Goal: Information Seeking & Learning: Learn about a topic

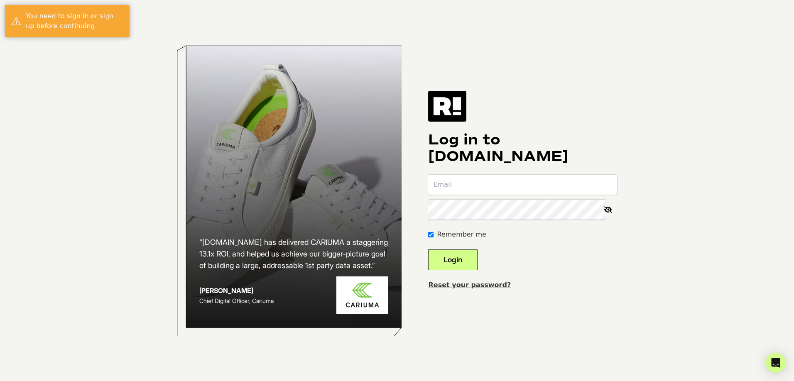
type input "diego.bryan@decathlon.com"
click at [467, 266] on button "Login" at bounding box center [452, 259] width 49 height 21
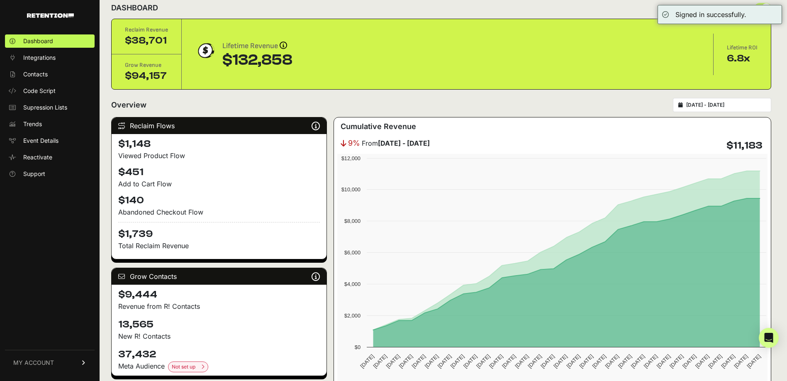
scroll to position [16, 0]
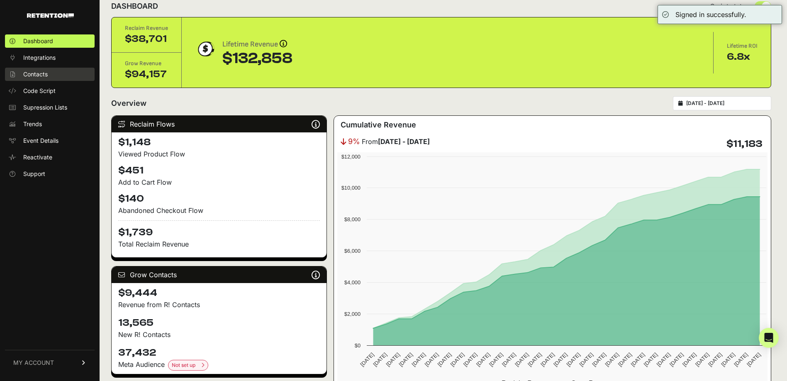
click at [58, 71] on link "Contacts" at bounding box center [50, 74] width 90 height 13
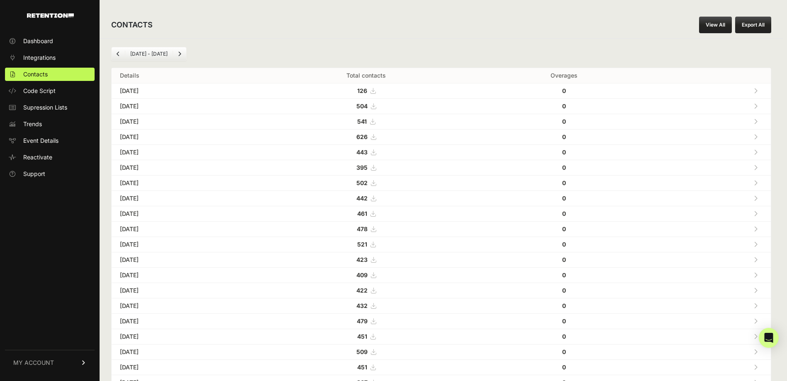
click at [724, 21] on link "View All" at bounding box center [715, 25] width 33 height 17
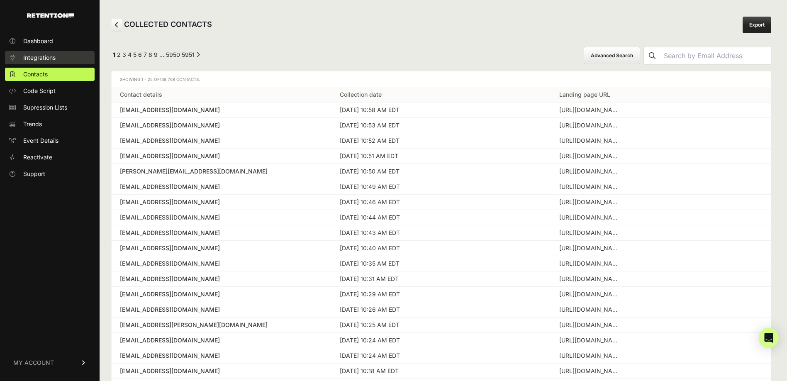
click at [51, 51] on link "Integrations" at bounding box center [50, 57] width 90 height 13
click at [51, 40] on span "Dashboard" at bounding box center [38, 41] width 30 height 8
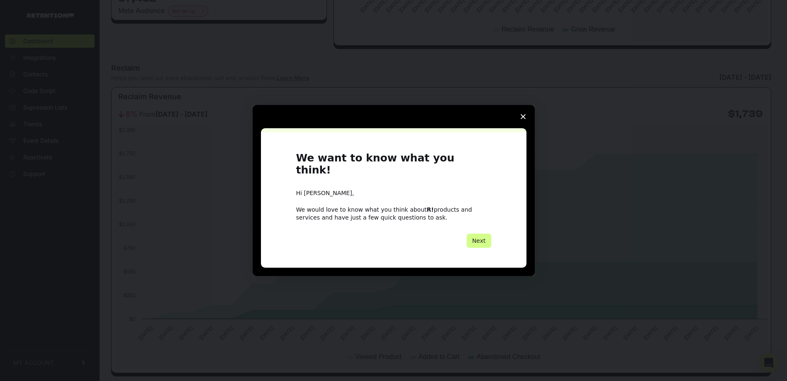
scroll to position [371, 0]
click at [526, 122] on span "Close survey" at bounding box center [523, 116] width 23 height 23
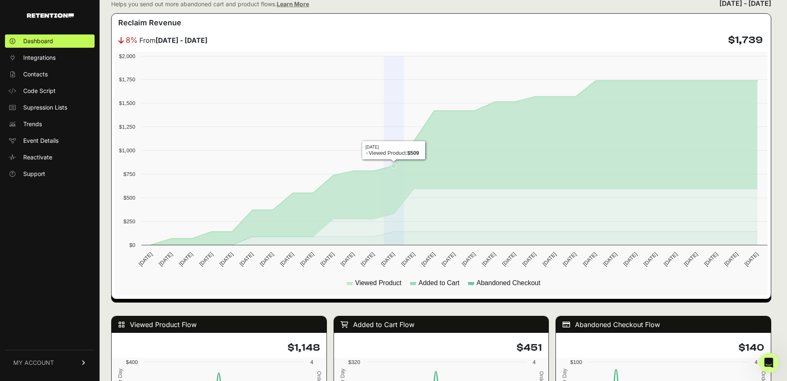
scroll to position [456, 0]
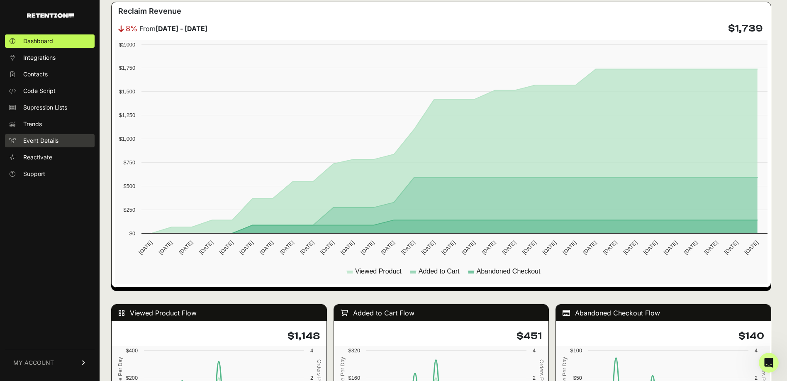
click at [43, 139] on span "Event Details" at bounding box center [40, 141] width 35 height 8
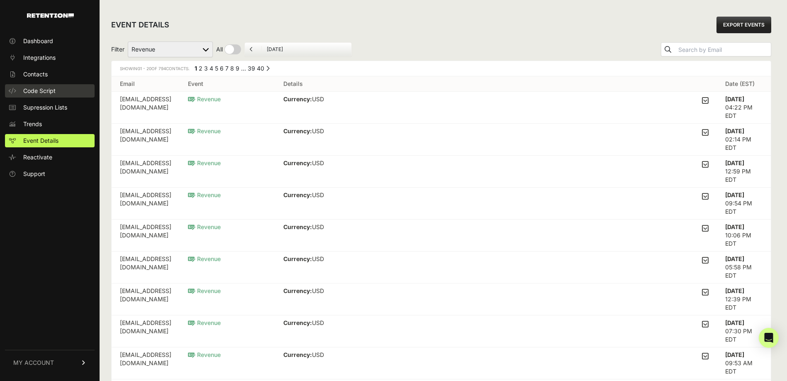
click at [45, 90] on span "Code Script" at bounding box center [39, 91] width 32 height 8
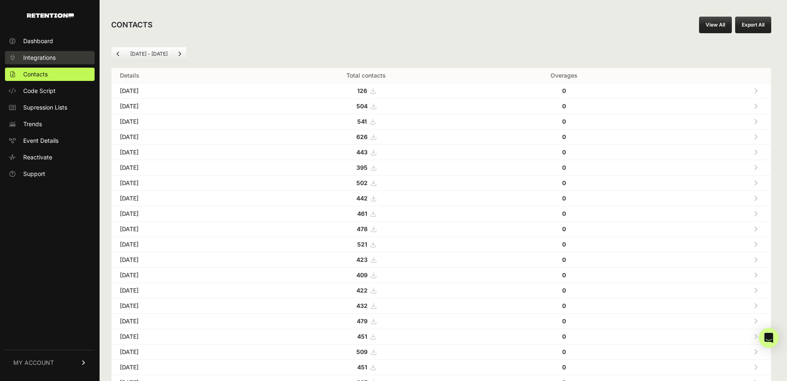
click at [43, 55] on span "Integrations" at bounding box center [39, 58] width 32 height 8
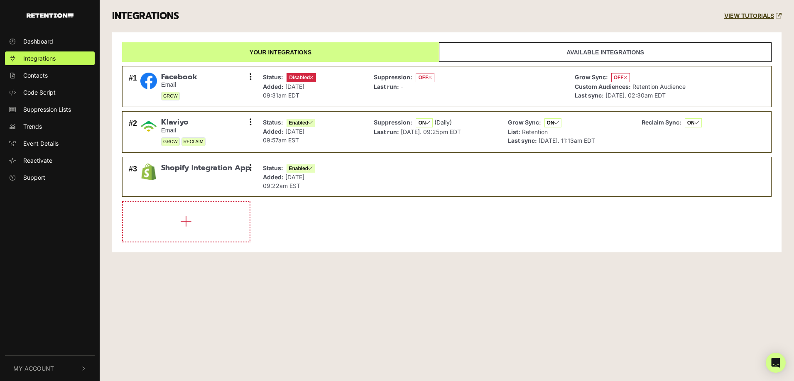
click at [40, 41] on span "Dashboard" at bounding box center [38, 41] width 30 height 9
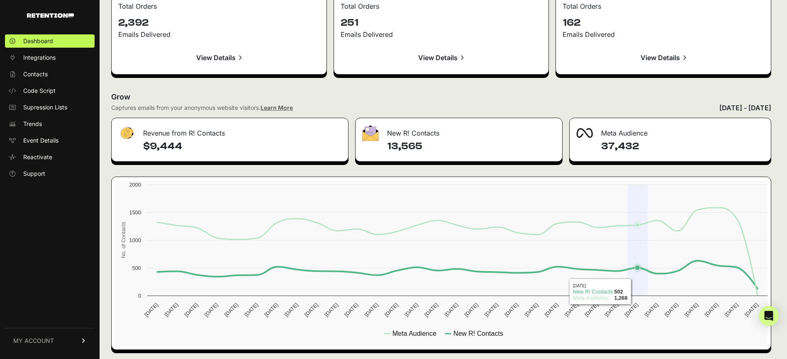
scroll to position [934, 0]
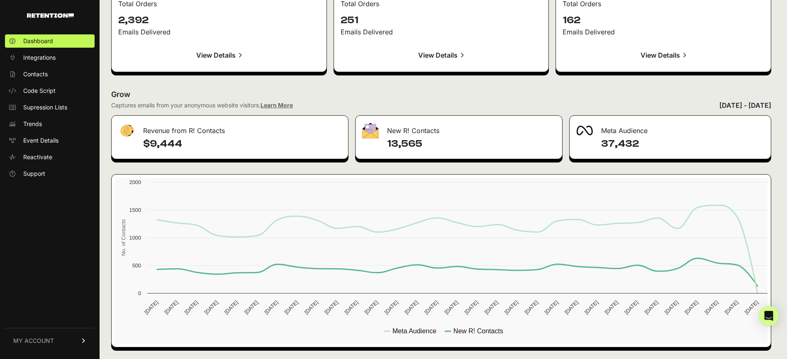
click at [48, 341] on span "MY ACCOUNT" at bounding box center [33, 341] width 41 height 8
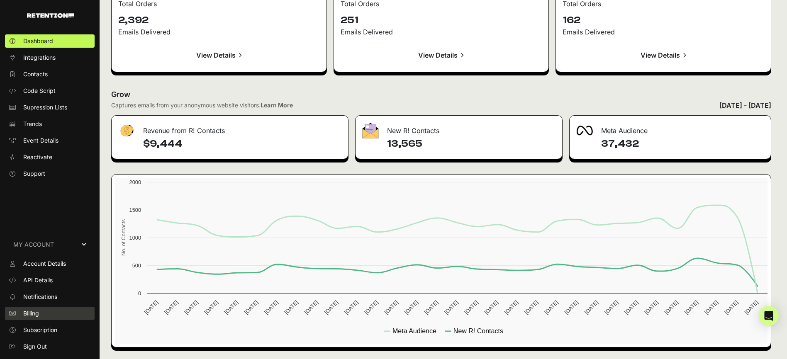
click at [45, 314] on link "Billing" at bounding box center [50, 313] width 90 height 13
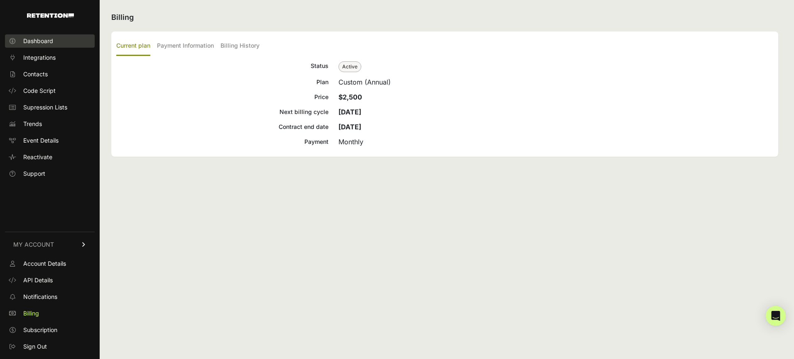
click at [47, 41] on span "Dashboard" at bounding box center [38, 41] width 30 height 8
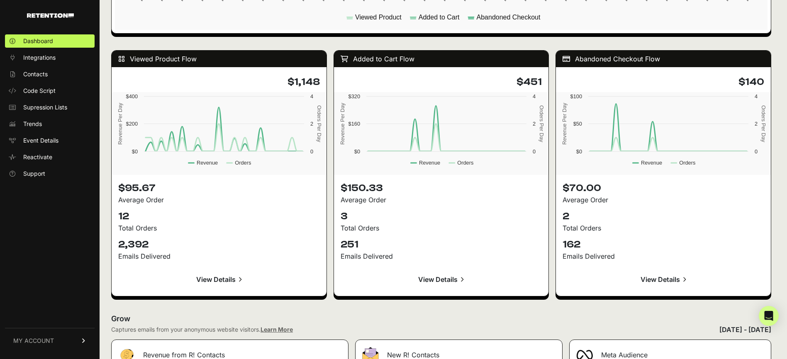
scroll to position [934, 0]
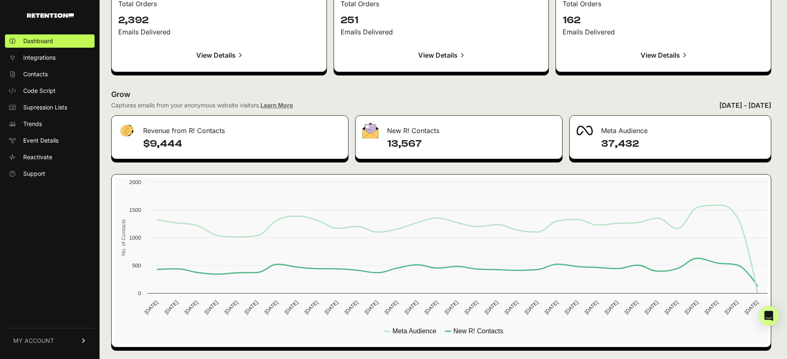
drag, startPoint x: 689, startPoint y: 103, endPoint x: 788, endPoint y: 107, distance: 98.9
click at [464, 134] on div "New R! Contacts" at bounding box center [459, 128] width 207 height 25
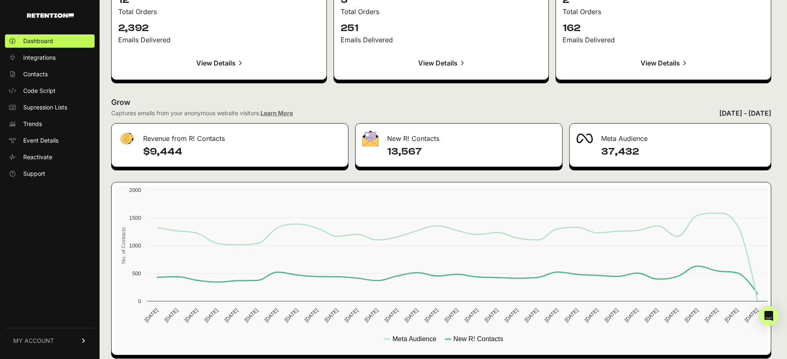
scroll to position [925, 0]
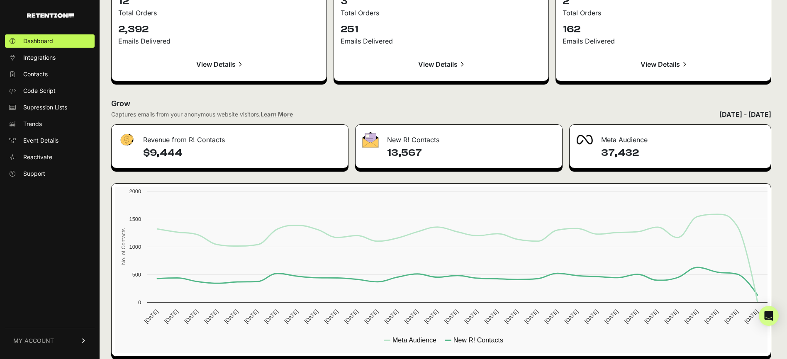
drag, startPoint x: 398, startPoint y: 155, endPoint x: 427, endPoint y: 155, distance: 29.5
click at [428, 155] on h4 "13,567" at bounding box center [471, 152] width 169 height 13
click at [427, 155] on h4 "13,567" at bounding box center [471, 152] width 169 height 13
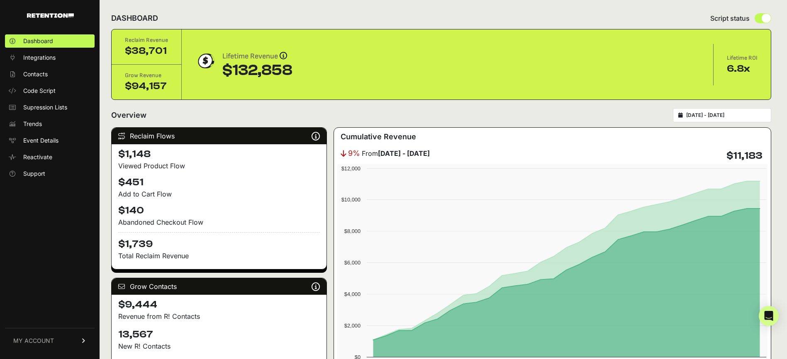
scroll to position [5, 0]
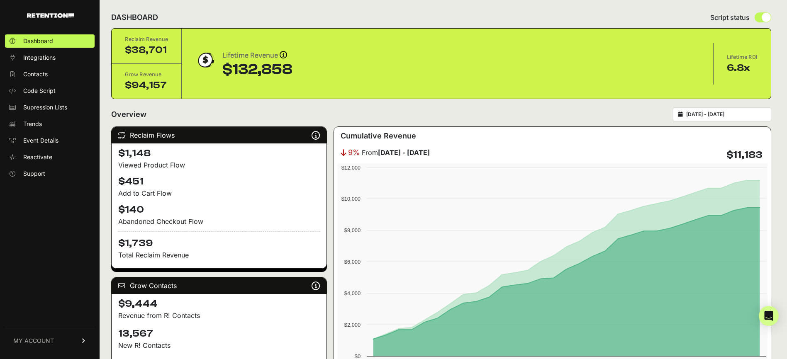
drag, startPoint x: 123, startPoint y: 44, endPoint x: 143, endPoint y: 44, distance: 19.5
click at [143, 44] on div "Reclaim Revenue $38,701" at bounding box center [147, 46] width 70 height 35
click at [143, 80] on div "$94,157" at bounding box center [146, 85] width 43 height 13
drag, startPoint x: 127, startPoint y: 74, endPoint x: 168, endPoint y: 74, distance: 40.3
click at [168, 74] on div "Grow Revenue $94,157" at bounding box center [147, 81] width 70 height 35
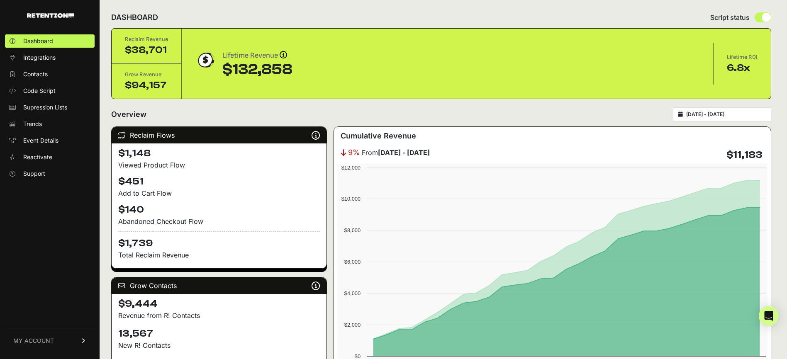
scroll to position [12, 0]
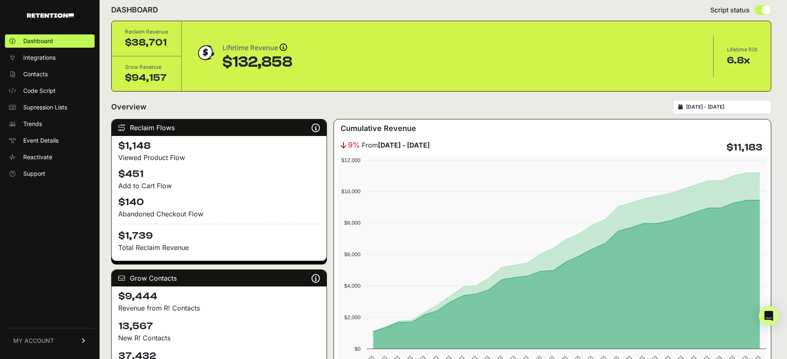
click at [192, 105] on div "Overview 2025-09-15 - 2025-10-15" at bounding box center [441, 107] width 660 height 14
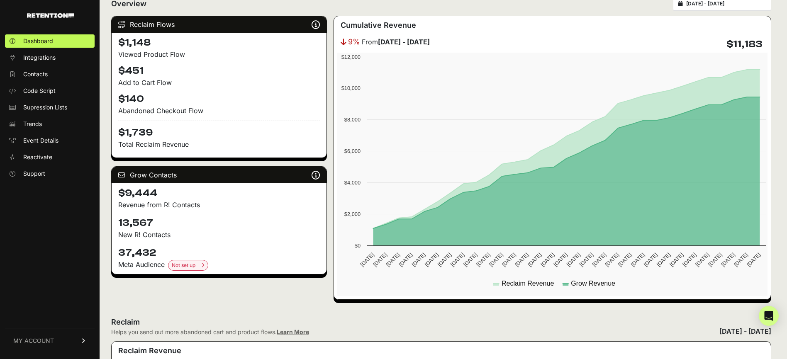
scroll to position [119, 0]
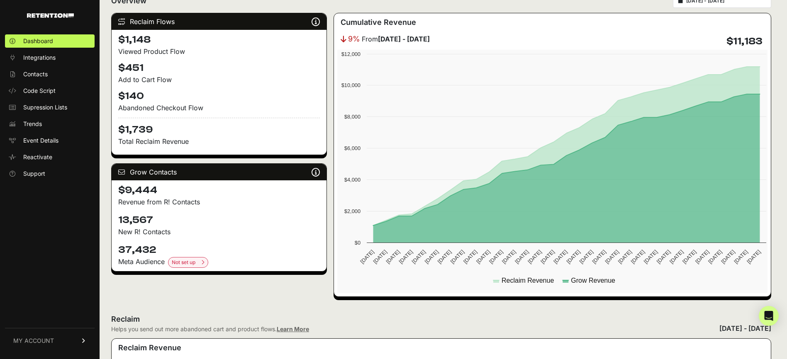
click at [160, 140] on p "Total Reclaim Revenue" at bounding box center [219, 142] width 202 height 10
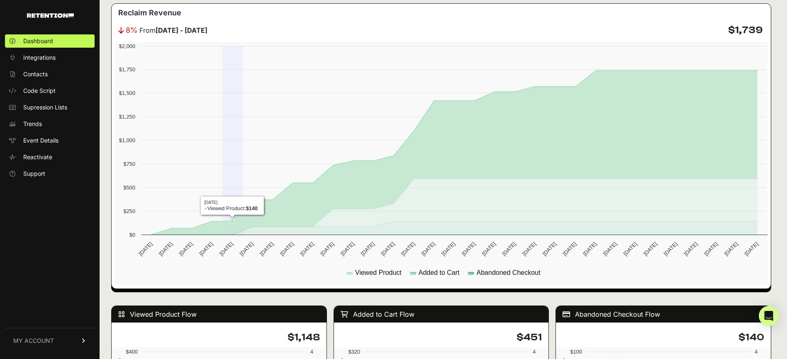
scroll to position [455, 0]
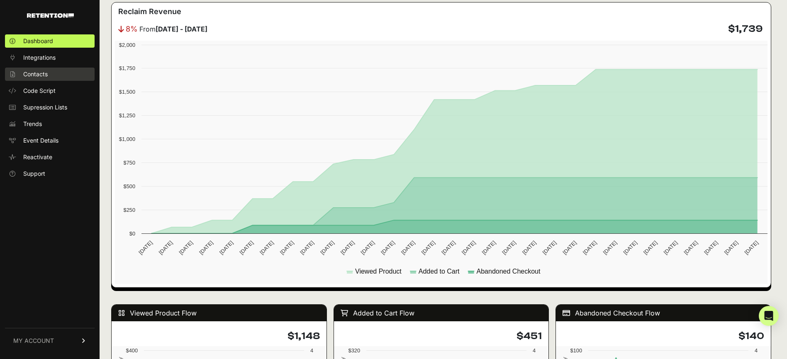
click at [26, 74] on span "Contacts" at bounding box center [35, 74] width 24 height 8
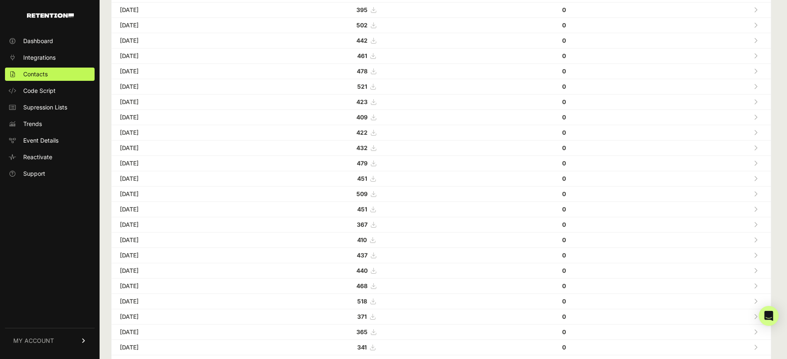
scroll to position [220, 0]
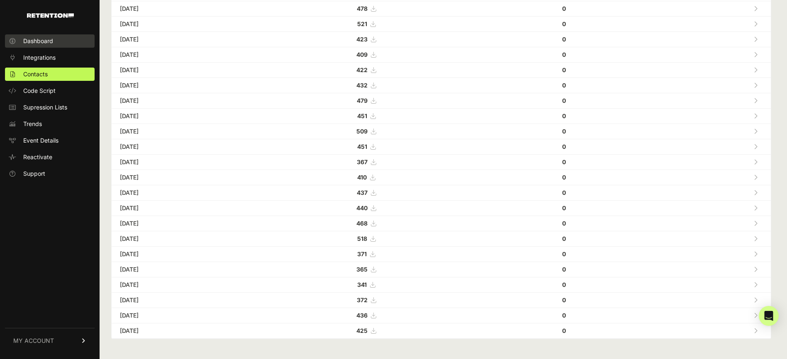
click at [47, 37] on span "Dashboard" at bounding box center [38, 41] width 30 height 8
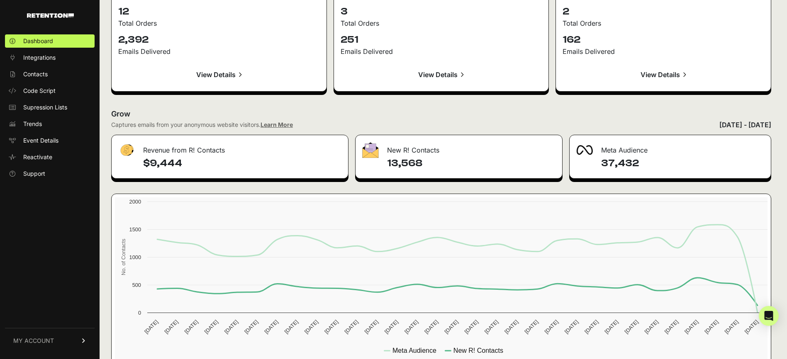
scroll to position [934, 0]
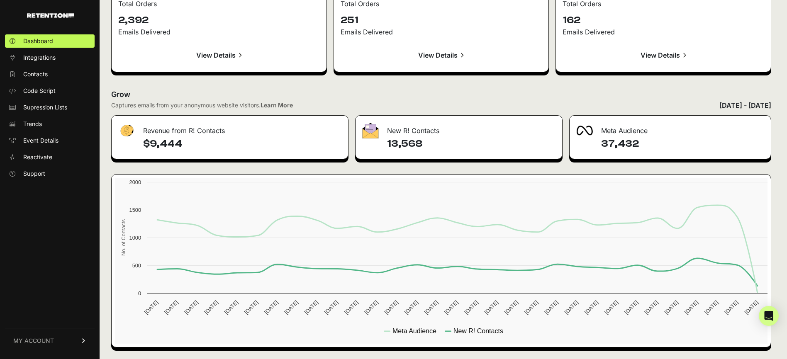
click at [278, 105] on link "Learn More" at bounding box center [277, 105] width 32 height 7
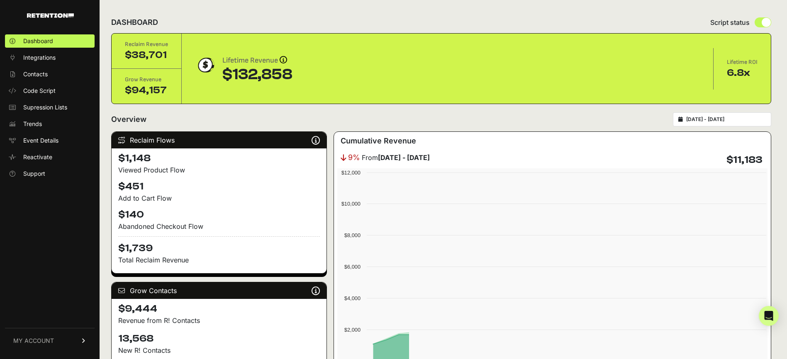
scroll to position [934, 0]
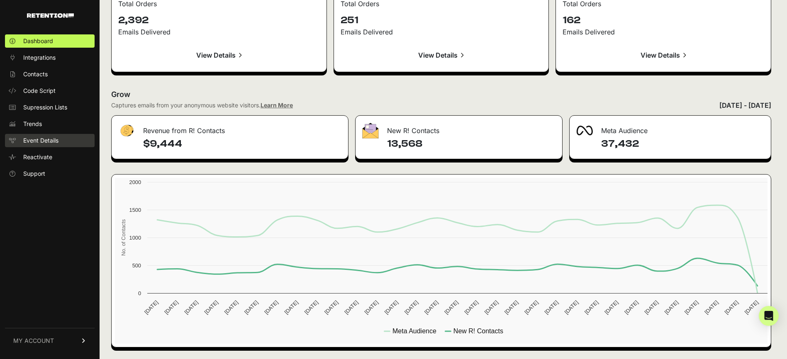
click at [15, 139] on icon at bounding box center [12, 141] width 8 height 6
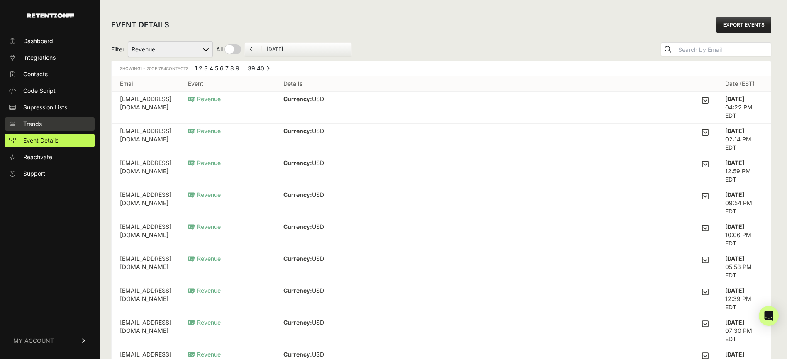
click at [26, 125] on span "Trends" at bounding box center [32, 124] width 19 height 8
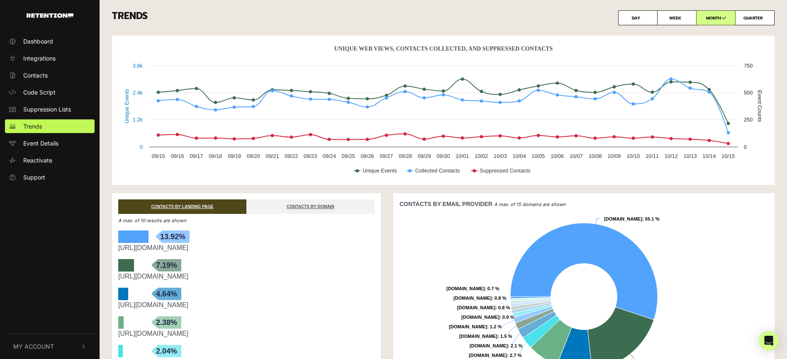
scroll to position [3, 0]
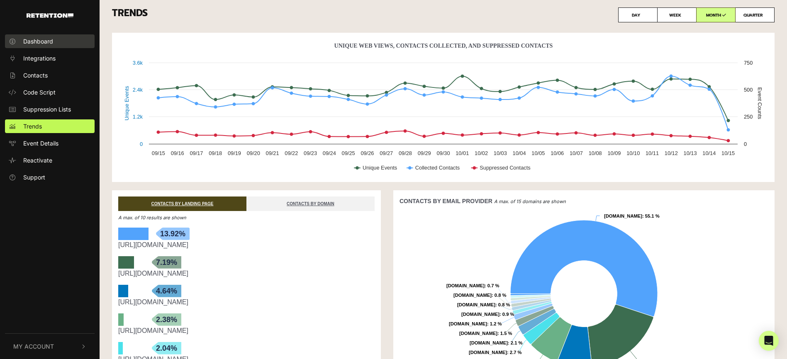
click at [43, 45] on span "Dashboard" at bounding box center [38, 41] width 30 height 9
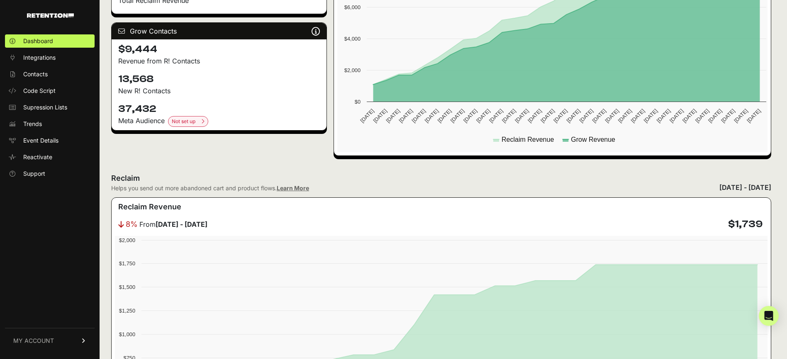
scroll to position [216, 0]
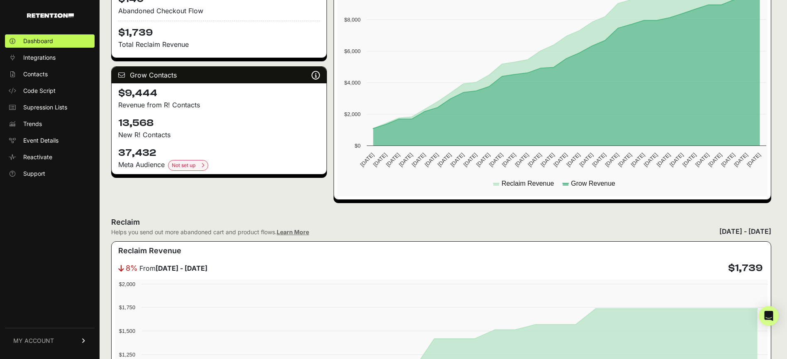
click at [137, 124] on h4 "13,568" at bounding box center [219, 123] width 202 height 13
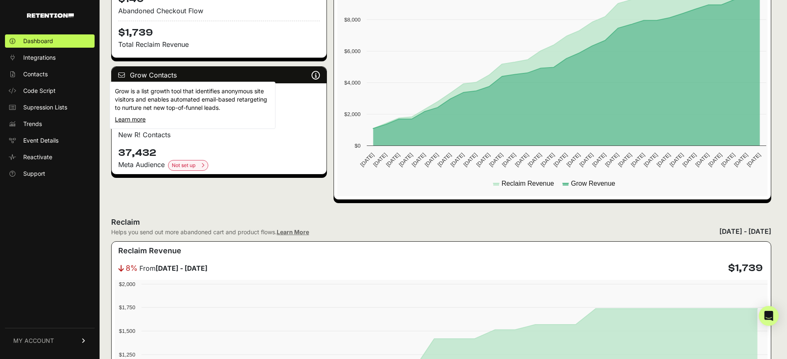
click at [313, 76] on icon at bounding box center [316, 75] width 8 height 0
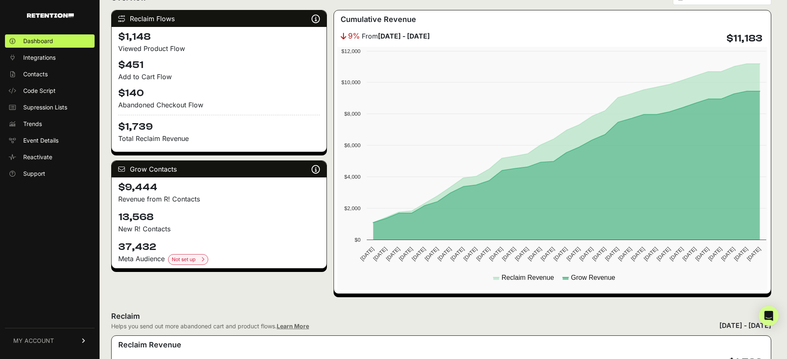
scroll to position [175, 0]
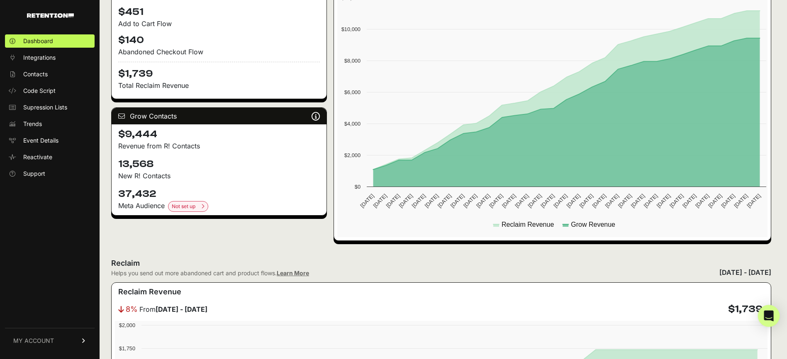
click at [772, 317] on icon "Open Intercom Messenger" at bounding box center [769, 316] width 10 height 11
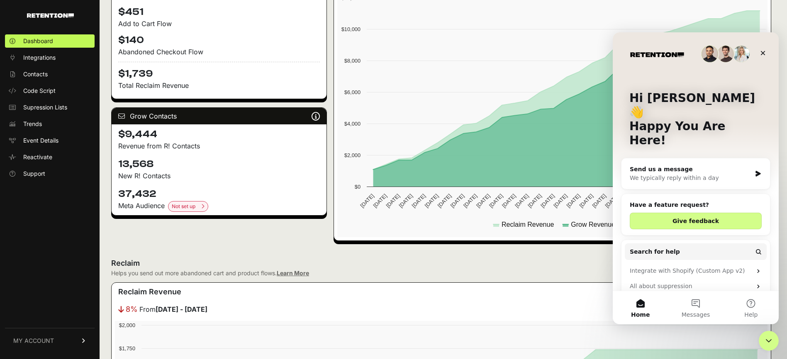
scroll to position [14, 0]
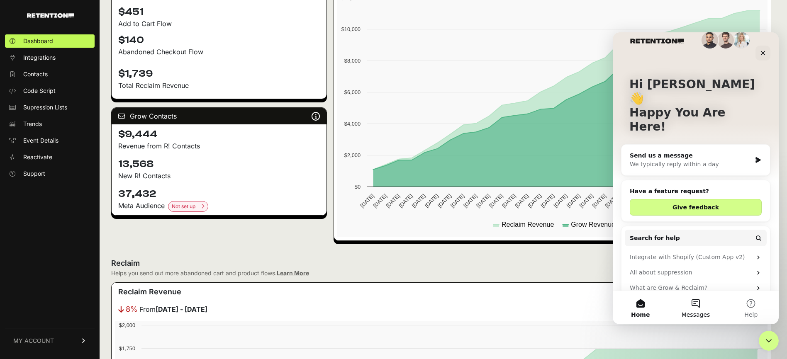
click at [693, 301] on button "Messages" at bounding box center [695, 307] width 55 height 33
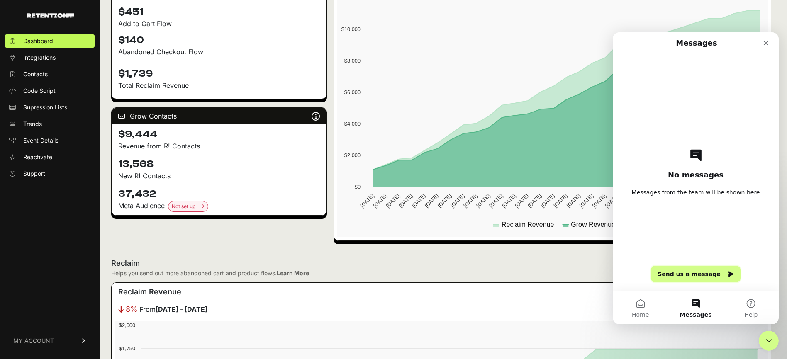
click at [679, 276] on button "Send us a message" at bounding box center [696, 274] width 90 height 17
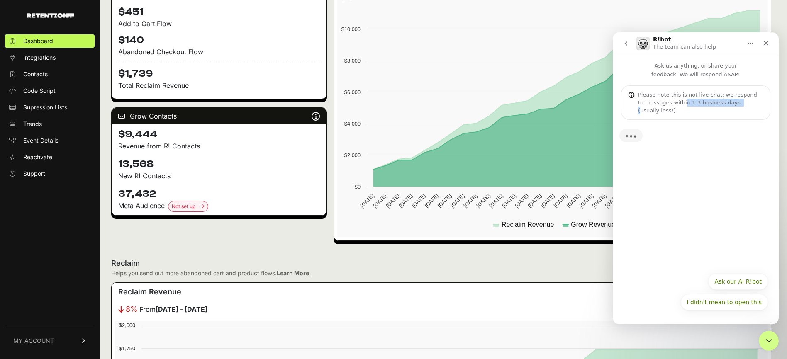
drag, startPoint x: 676, startPoint y: 99, endPoint x: 730, endPoint y: 99, distance: 54.0
click at [730, 99] on div "Please note this is not live chat; we respond to messages within 1-3 business d…" at bounding box center [700, 103] width 125 height 24
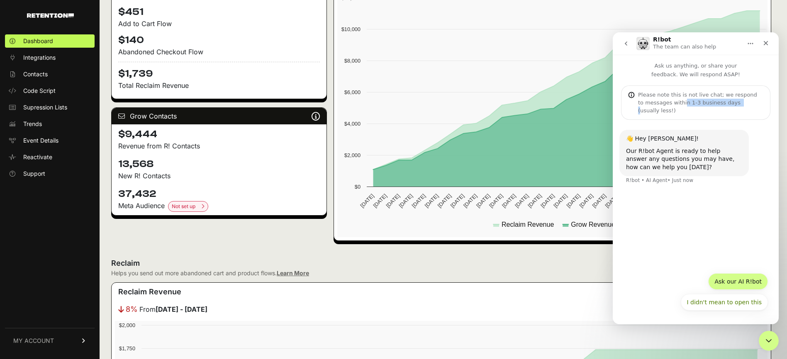
click at [749, 281] on button "Ask our AI R!bot" at bounding box center [738, 281] width 60 height 17
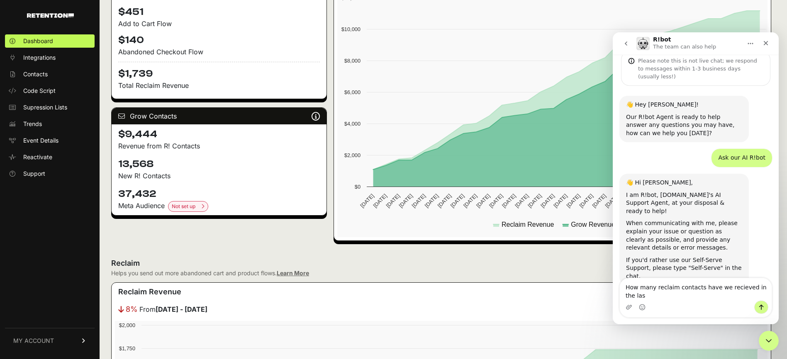
scroll to position [42, 0]
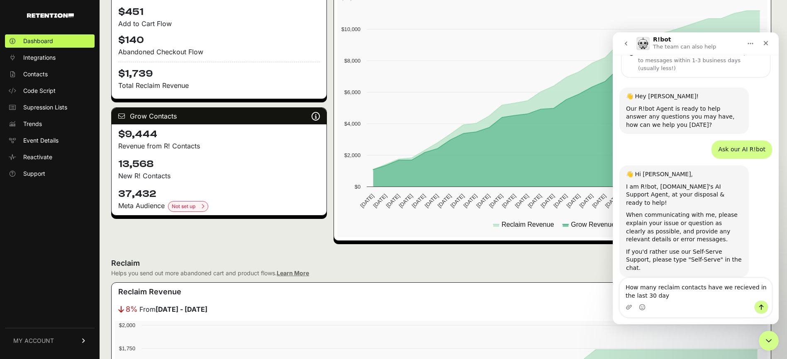
type textarea "How many reclaim contacts have we recieved in the last 30 days"
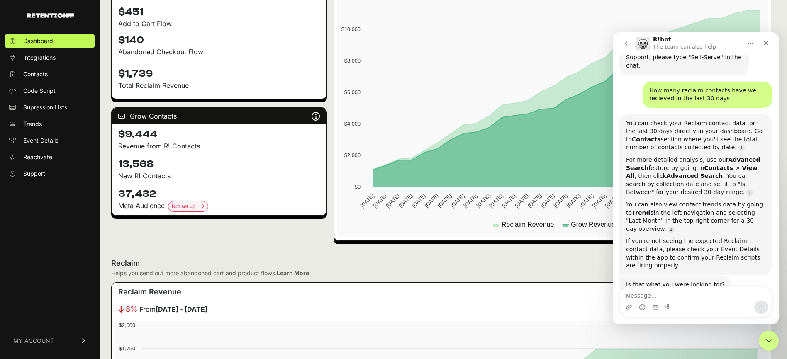
scroll to position [244, 0]
drag, startPoint x: 634, startPoint y: 116, endPoint x: 659, endPoint y: 117, distance: 24.9
click at [659, 119] on div "You can check your Reclaim contact data for the last 30 days directly in your d…" at bounding box center [695, 135] width 139 height 32
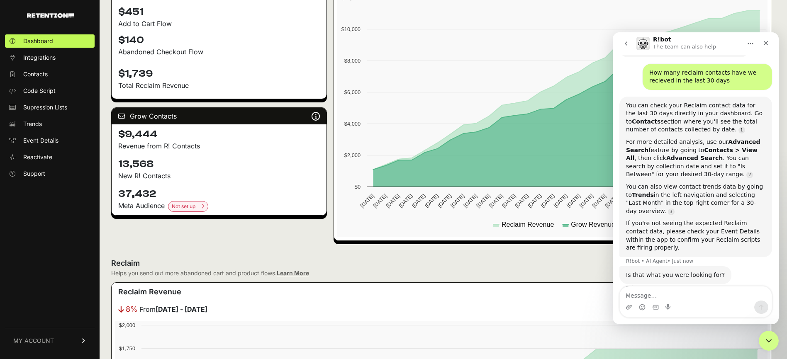
click at [656, 117] on div "You can check your Reclaim contact data for the last 30 days directly in your d…" at bounding box center [695, 118] width 139 height 32
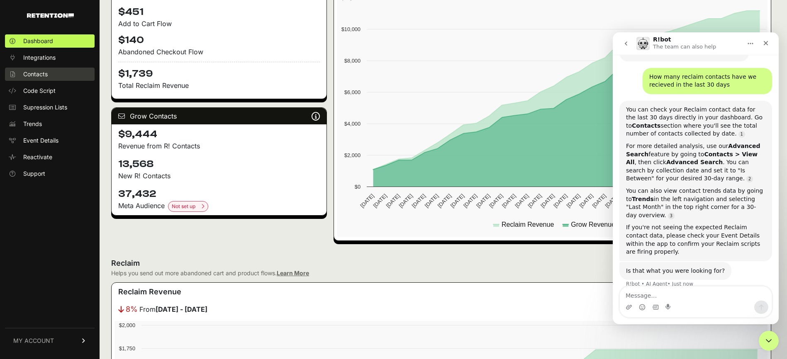
click at [44, 71] on span "Contacts" at bounding box center [35, 74] width 24 height 8
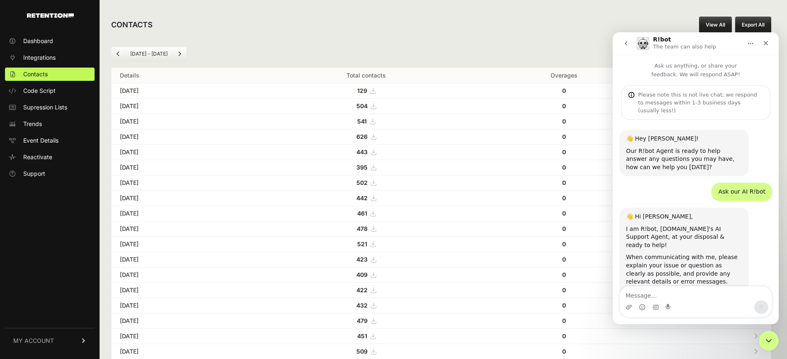
scroll to position [253, 0]
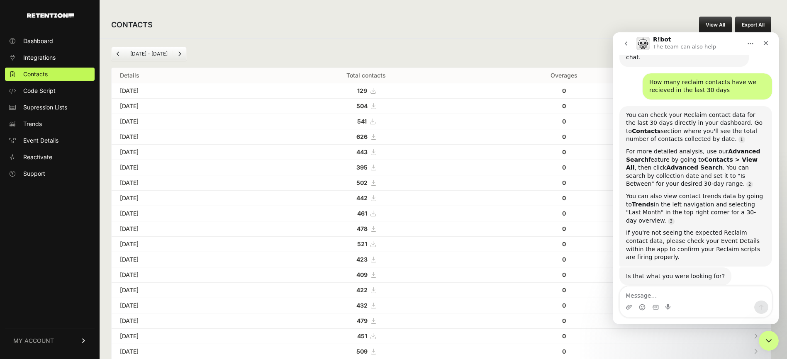
click at [530, 52] on div "Sep 15 - Oct 15" at bounding box center [441, 54] width 660 height 14
click at [763, 45] on icon "Close" at bounding box center [766, 43] width 7 height 7
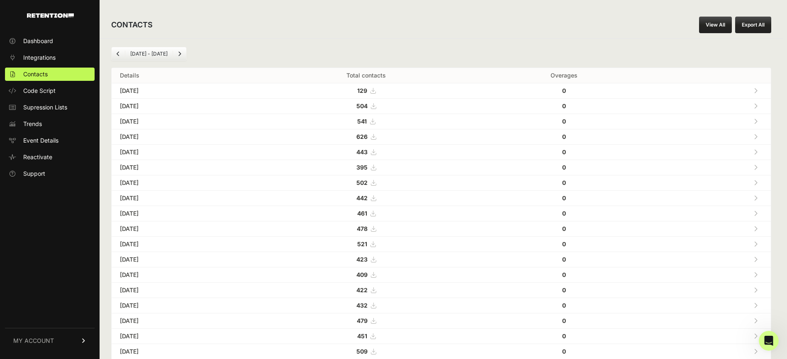
click at [760, 24] on button "Export All" at bounding box center [753, 25] width 36 height 17
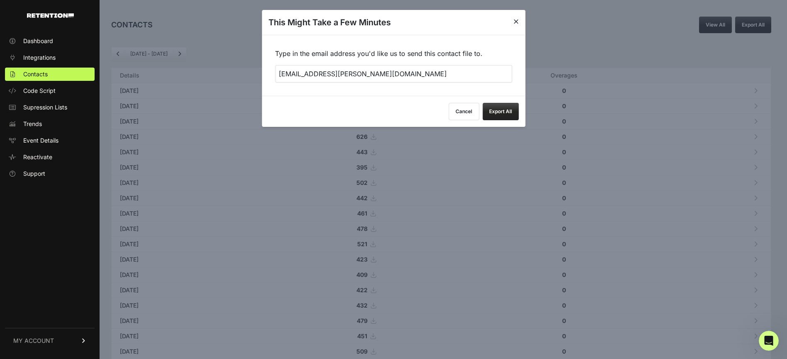
click at [520, 24] on div "This Might Take a Few Minutes" at bounding box center [394, 22] width 264 height 25
click at [517, 22] on icon at bounding box center [516, 21] width 5 height 7
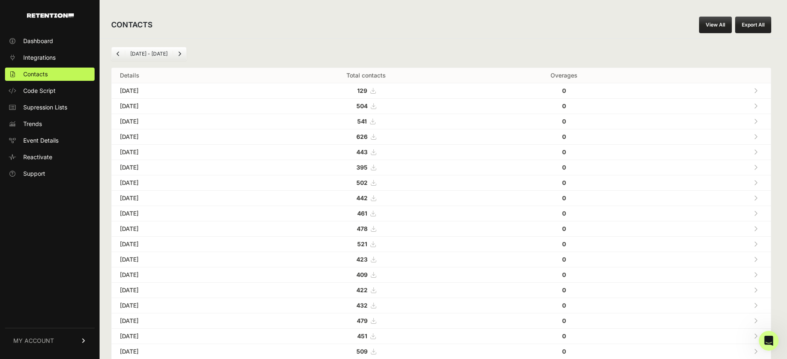
click at [715, 24] on link "View All" at bounding box center [715, 25] width 33 height 17
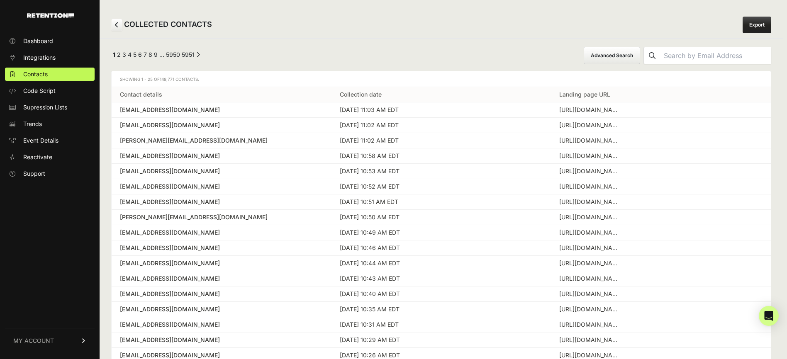
click at [117, 26] on icon at bounding box center [117, 25] width 4 height 6
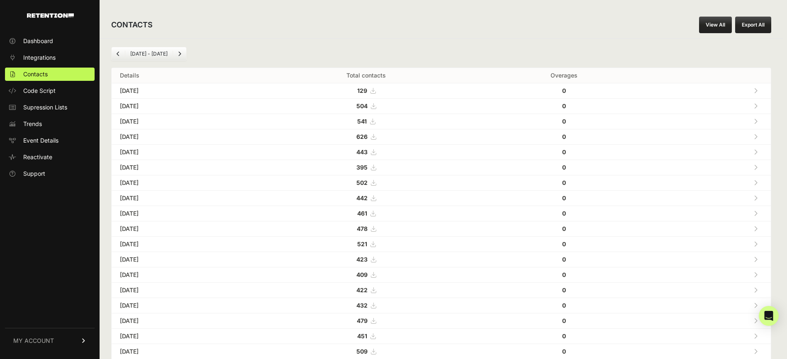
click at [376, 91] on icon at bounding box center [373, 91] width 5 height 6
click at [35, 39] on span "Dashboard" at bounding box center [38, 41] width 30 height 8
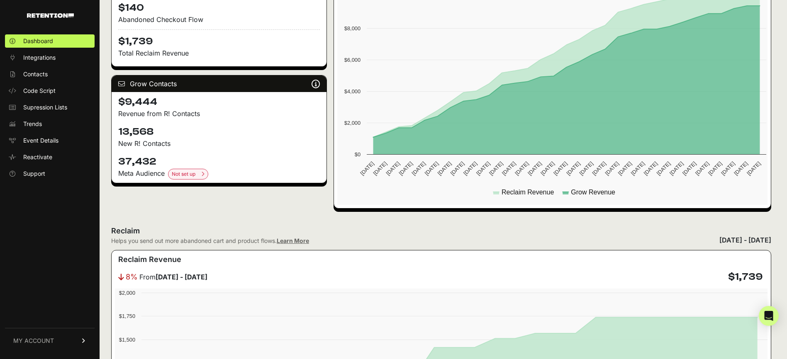
scroll to position [218, 0]
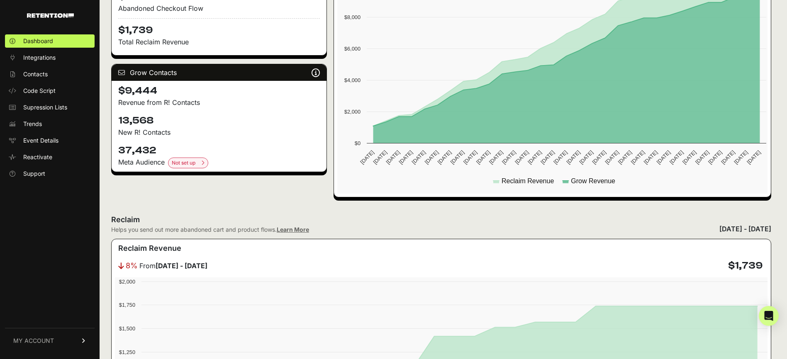
drag, startPoint x: 117, startPoint y: 116, endPoint x: 185, endPoint y: 116, distance: 68.5
click at [186, 116] on div "13,568 New R! Contacts" at bounding box center [219, 126] width 215 height 30
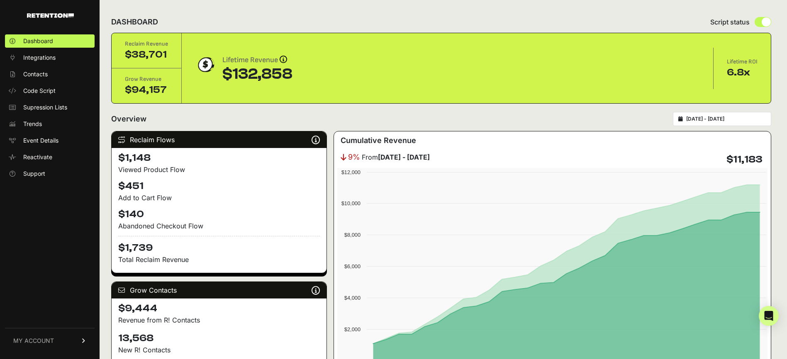
scroll to position [0, 0]
click at [61, 139] on link "Event Details" at bounding box center [50, 140] width 90 height 13
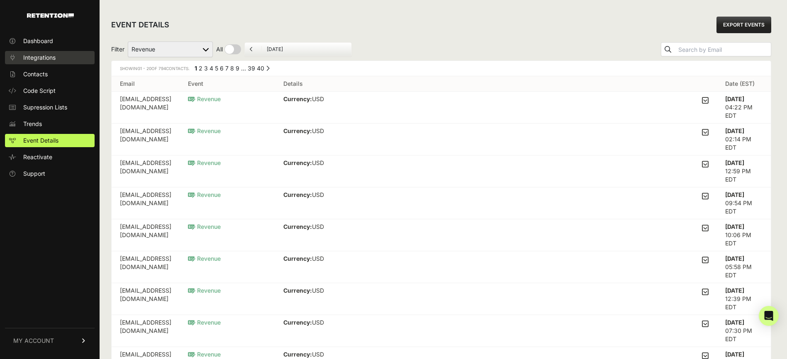
click at [61, 61] on link "Integrations" at bounding box center [50, 57] width 90 height 13
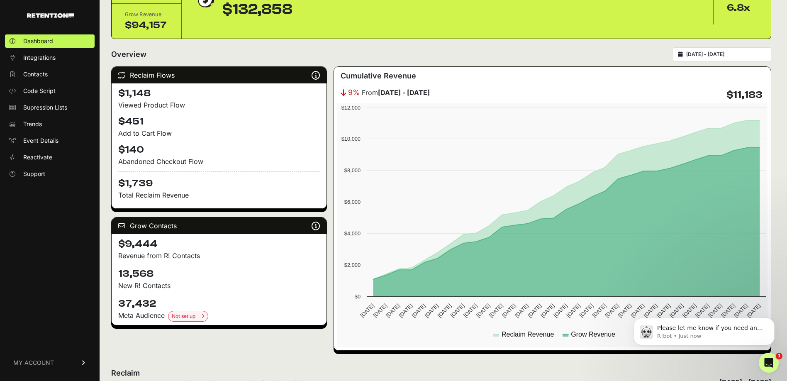
scroll to position [79, 0]
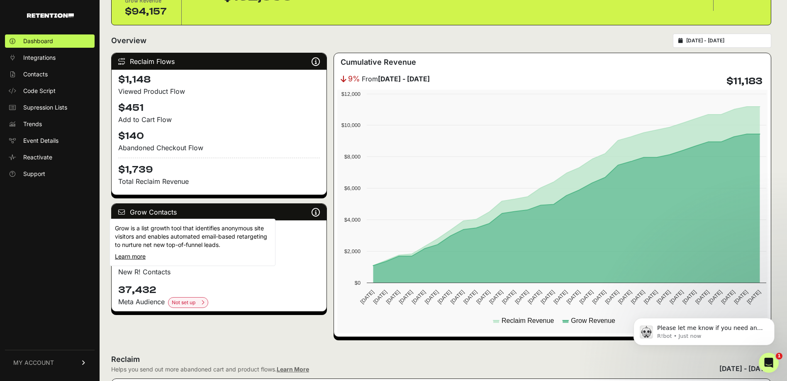
click at [317, 212] on icon at bounding box center [316, 212] width 8 height 0
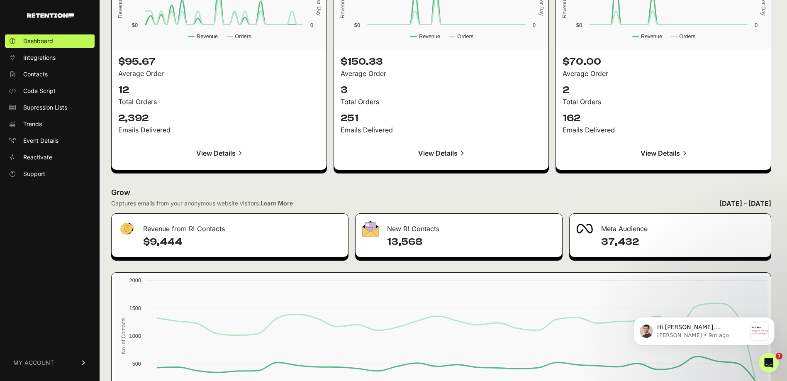
scroll to position [858, 0]
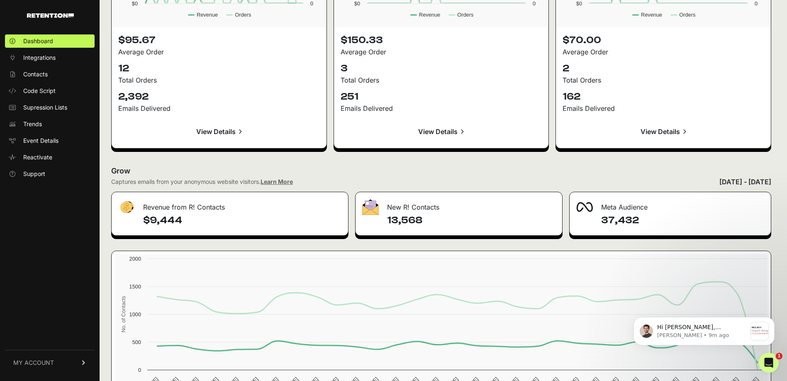
click at [415, 230] on div "13,568" at bounding box center [459, 225] width 207 height 22
click at [45, 359] on link "MY ACCOUNT" at bounding box center [50, 362] width 90 height 25
click at [47, 281] on span "Account Details" at bounding box center [44, 285] width 43 height 8
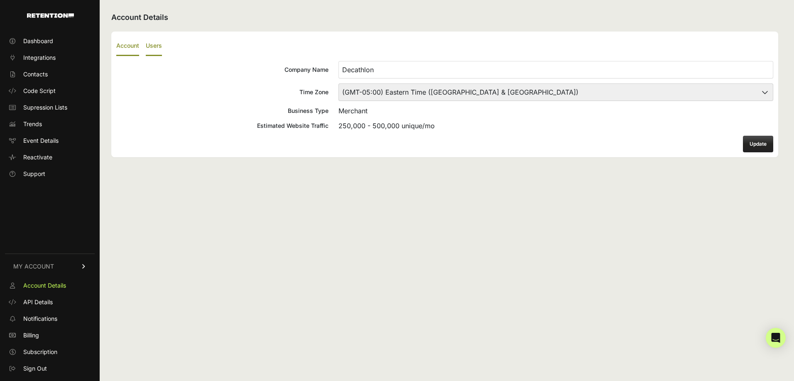
click at [159, 45] on label "Users" at bounding box center [154, 47] width 16 height 20
click at [0, 0] on input "Users" at bounding box center [0, 0] width 0 height 0
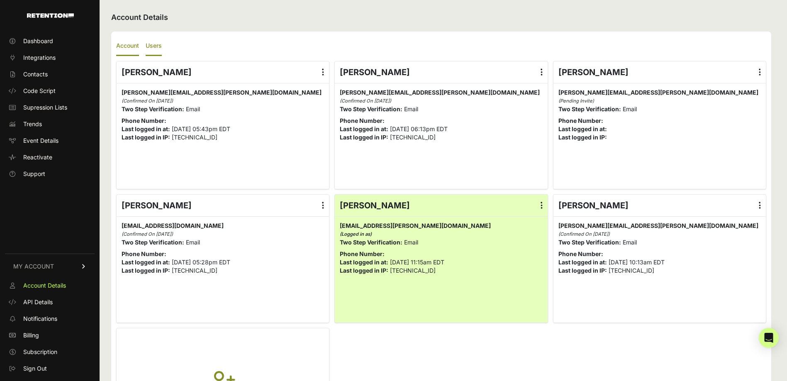
click at [119, 46] on label "Account" at bounding box center [127, 47] width 23 height 20
click at [0, 0] on input "Account" at bounding box center [0, 0] width 0 height 0
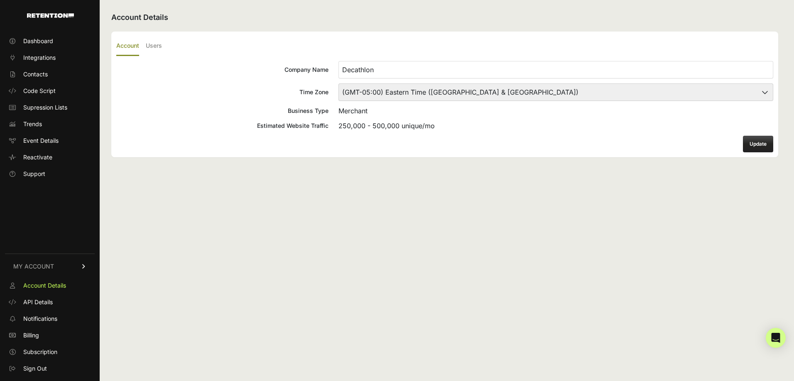
click at [44, 294] on ul "Account Details API Details Notifications Billing Subscription Sign Out" at bounding box center [50, 327] width 90 height 96
click at [44, 298] on span "API Details" at bounding box center [37, 302] width 29 height 8
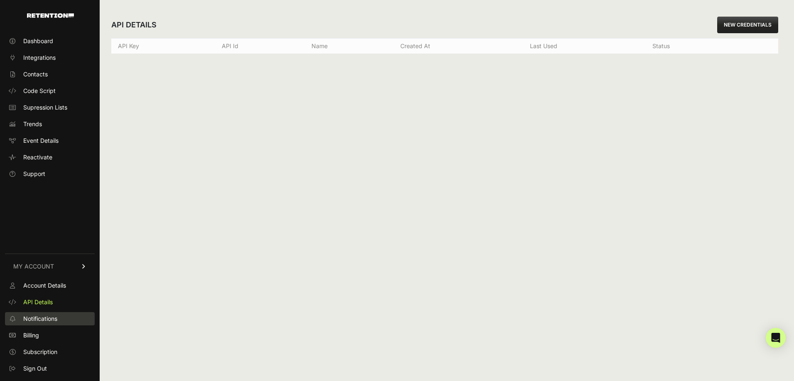
click at [44, 316] on span "Notifications" at bounding box center [40, 319] width 34 height 8
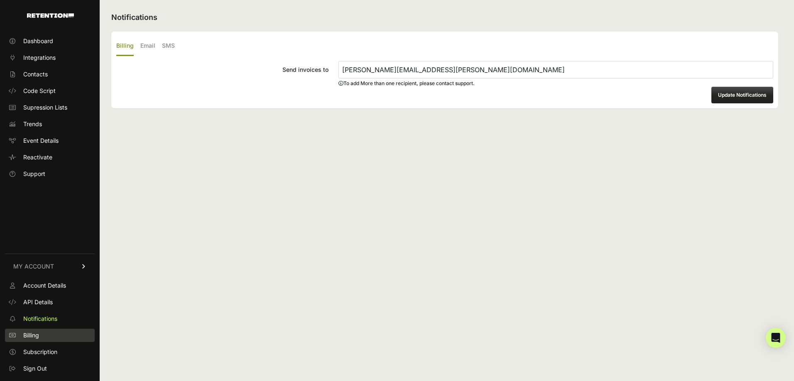
click at [38, 330] on link "Billing" at bounding box center [50, 335] width 90 height 13
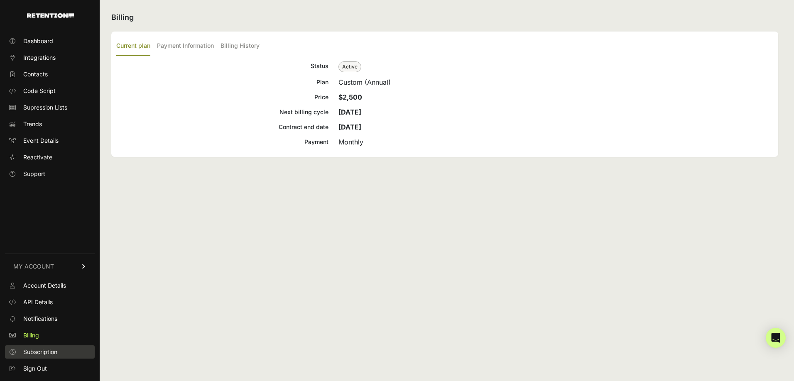
click at [38, 352] on span "Subscription" at bounding box center [40, 352] width 34 height 8
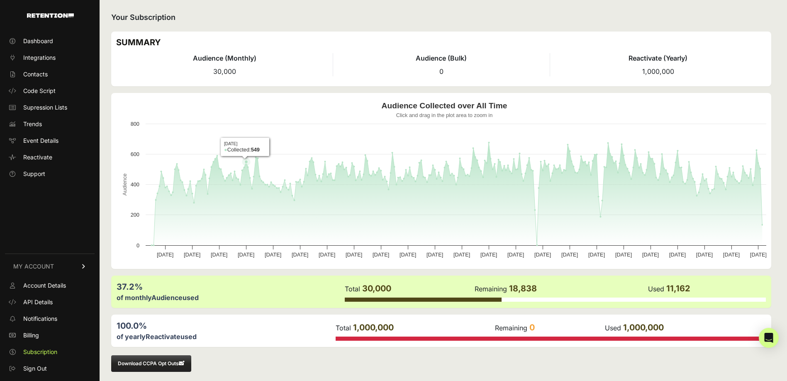
scroll to position [6, 0]
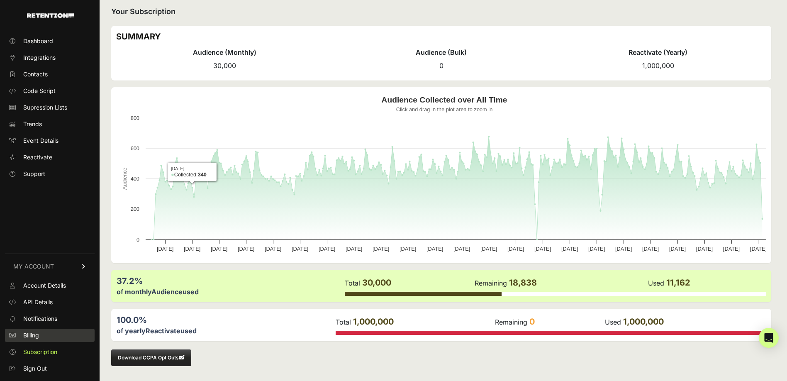
click at [40, 337] on link "Billing" at bounding box center [50, 335] width 90 height 13
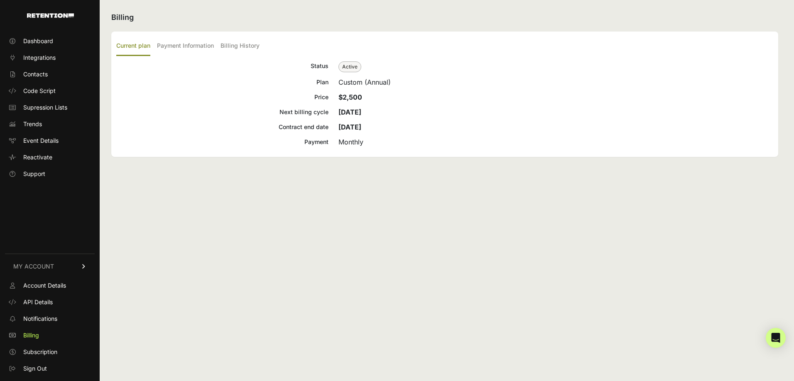
click at [56, 320] on span "Notifications" at bounding box center [40, 319] width 34 height 8
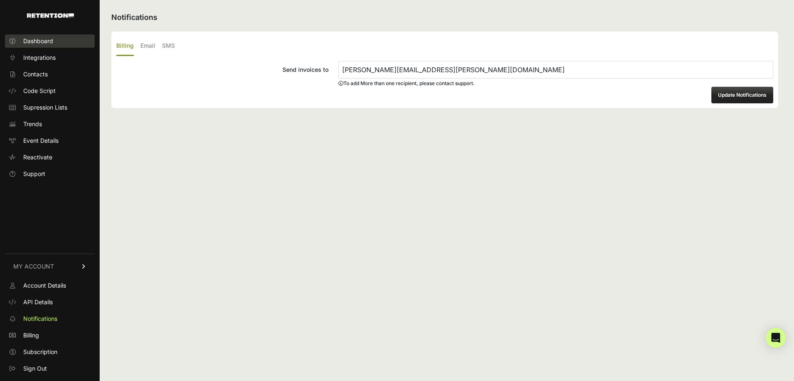
click at [49, 37] on span "Dashboard" at bounding box center [38, 41] width 30 height 8
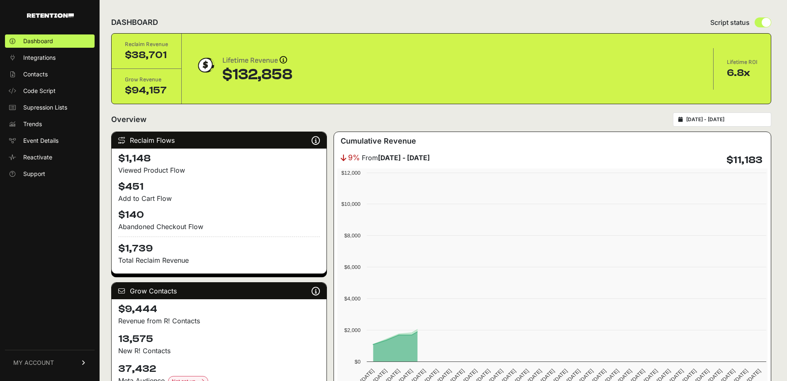
click at [44, 57] on span "Integrations" at bounding box center [39, 58] width 32 height 8
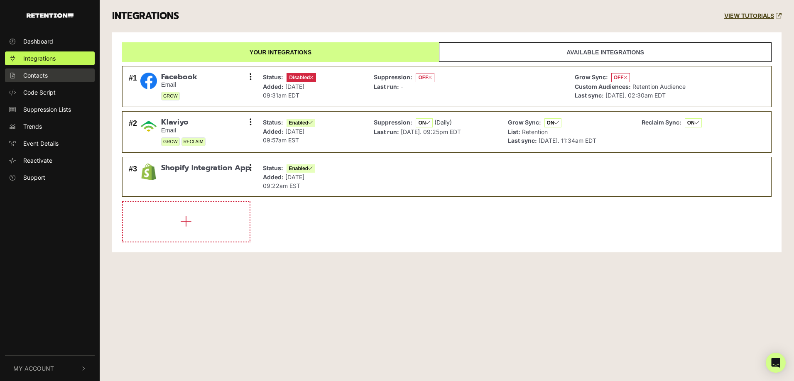
click at [38, 75] on span "Contacts" at bounding box center [35, 75] width 24 height 9
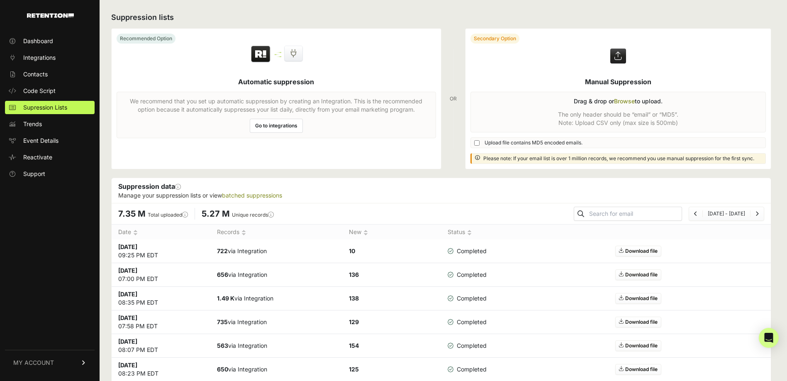
scroll to position [14, 0]
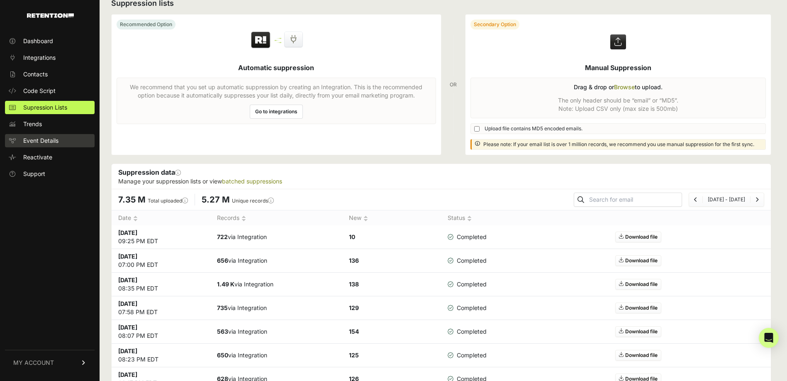
click at [29, 140] on span "Event Details" at bounding box center [40, 141] width 35 height 8
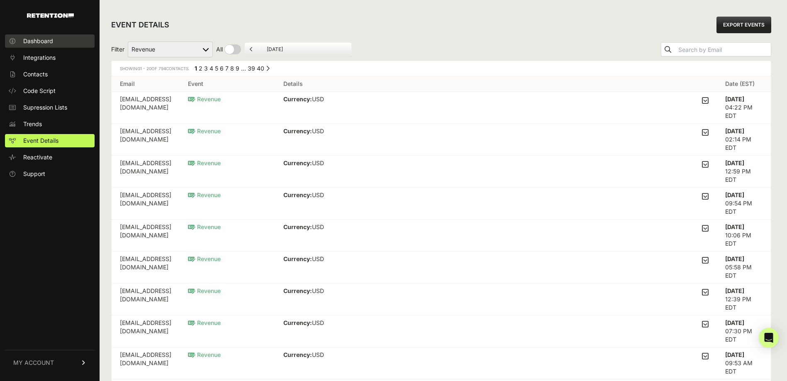
click at [35, 42] on span "Dashboard" at bounding box center [38, 41] width 30 height 8
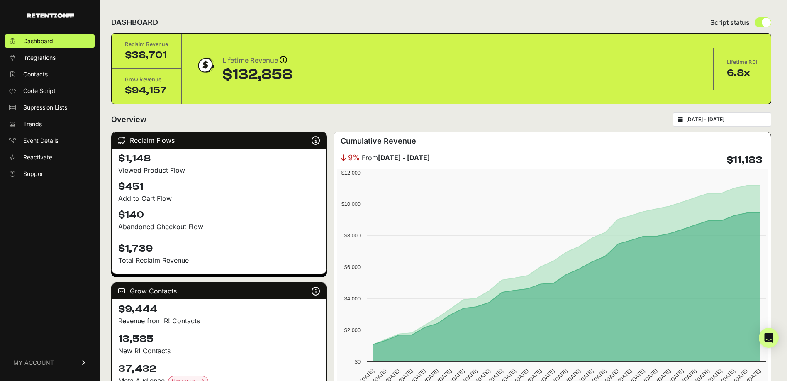
click at [207, 70] on img at bounding box center [205, 65] width 21 height 21
click at [769, 24] on input "radio" at bounding box center [763, 22] width 17 height 10
radio input "true"
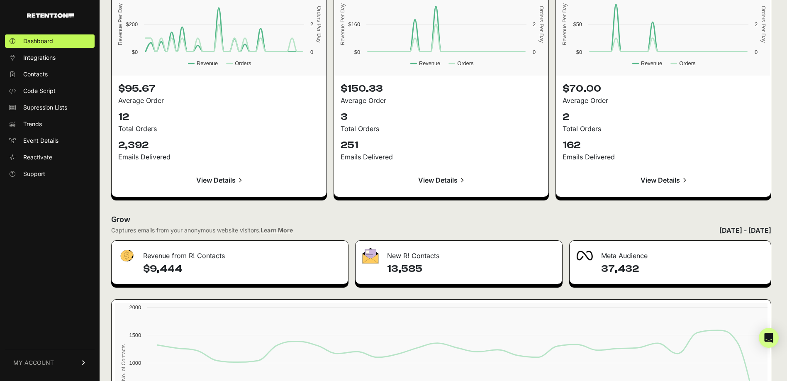
scroll to position [913, 0]
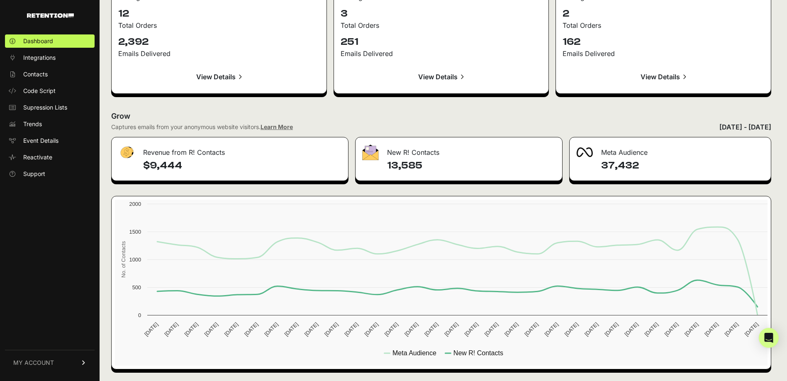
click at [463, 161] on h4 "13,585" at bounding box center [471, 165] width 169 height 13
click at [374, 154] on img at bounding box center [370, 152] width 17 height 16
click at [31, 82] on ul "Dashboard Integrations Contacts Code Script Supression Lists Trends Event Detai…" at bounding box center [50, 107] width 90 height 146
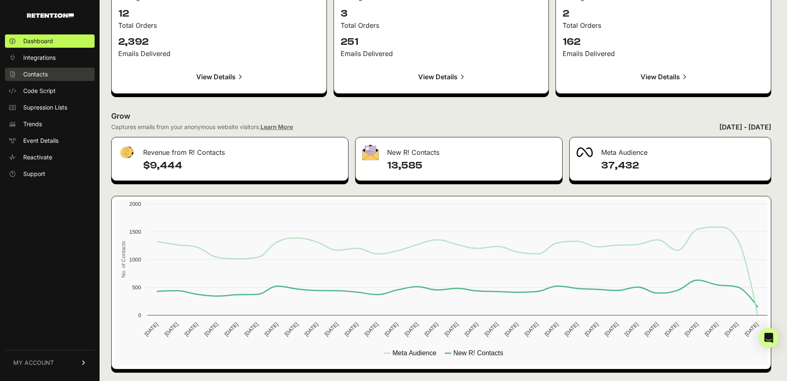
click at [36, 72] on span "Contacts" at bounding box center [35, 74] width 24 height 8
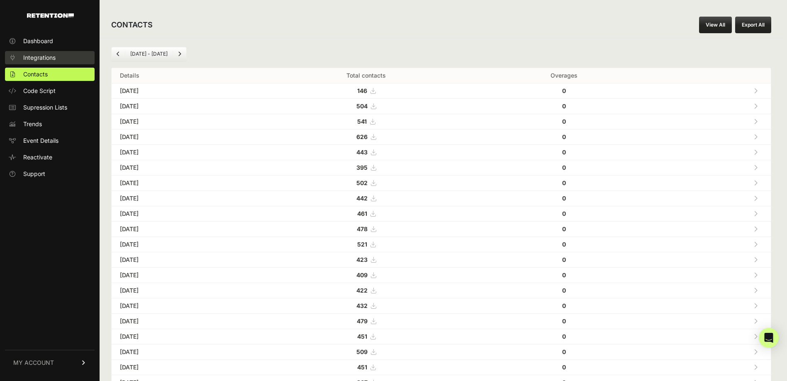
click at [41, 59] on span "Integrations" at bounding box center [39, 58] width 32 height 8
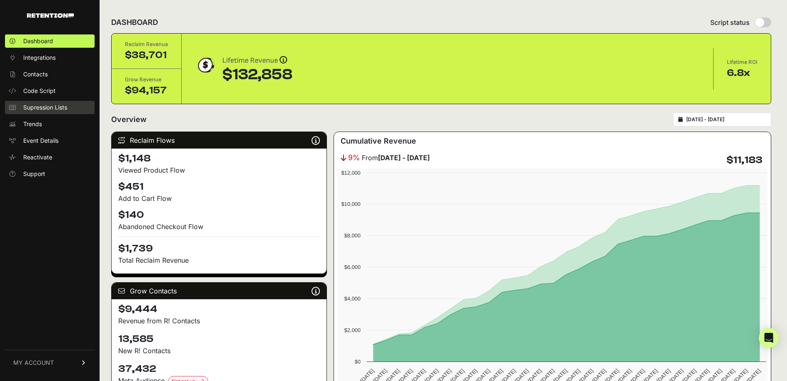
click at [42, 107] on span "Supression Lists" at bounding box center [45, 107] width 44 height 8
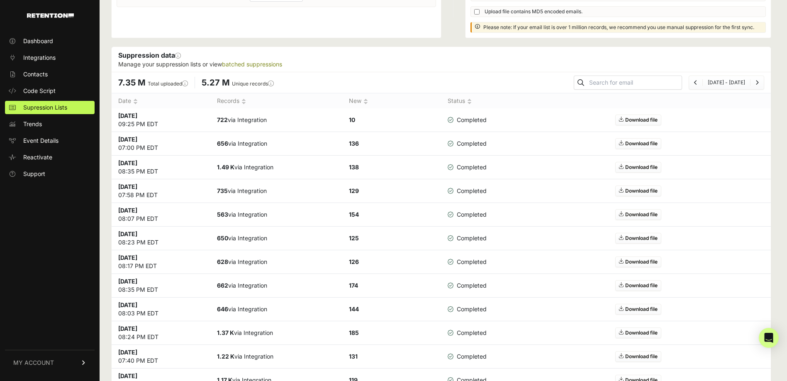
scroll to position [132, 0]
click at [60, 122] on link "Trends" at bounding box center [50, 123] width 90 height 13
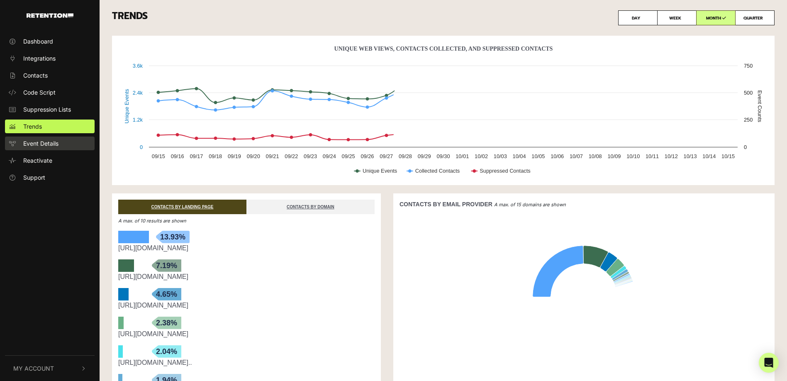
click at [39, 144] on span "Event Details" at bounding box center [40, 143] width 35 height 9
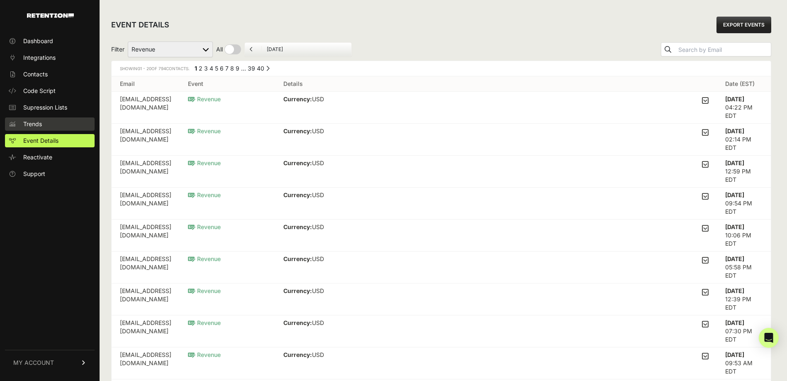
click at [39, 129] on link "Trends" at bounding box center [50, 123] width 90 height 13
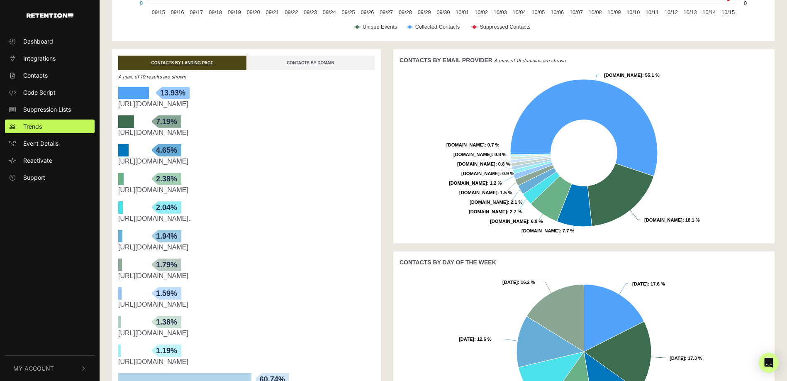
scroll to position [146, 0]
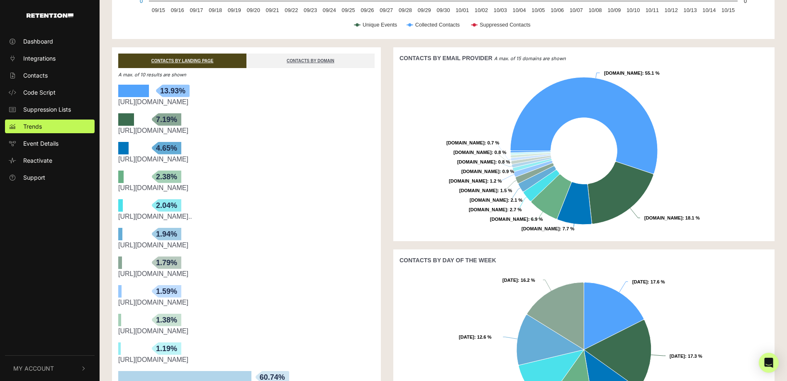
click at [188, 190] on link "https://www.decathlon.com/collections/bike" at bounding box center [153, 187] width 70 height 7
